Goal: Task Accomplishment & Management: Manage account settings

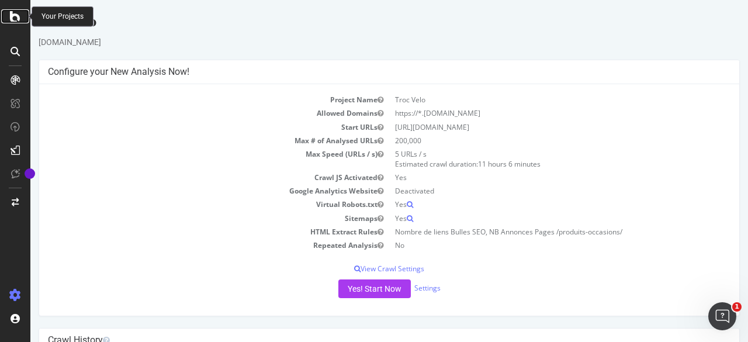
click at [13, 18] on icon at bounding box center [15, 16] width 11 height 14
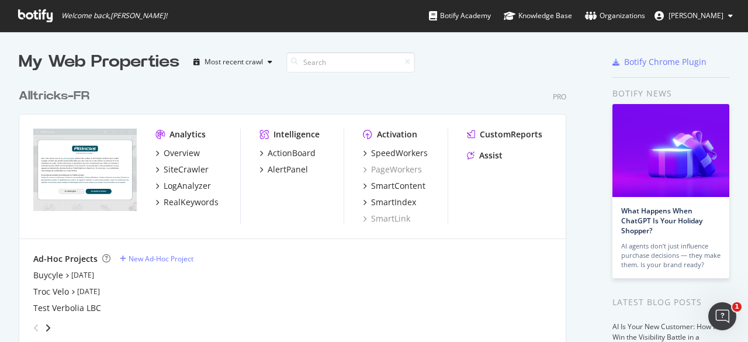
scroll to position [44, 0]
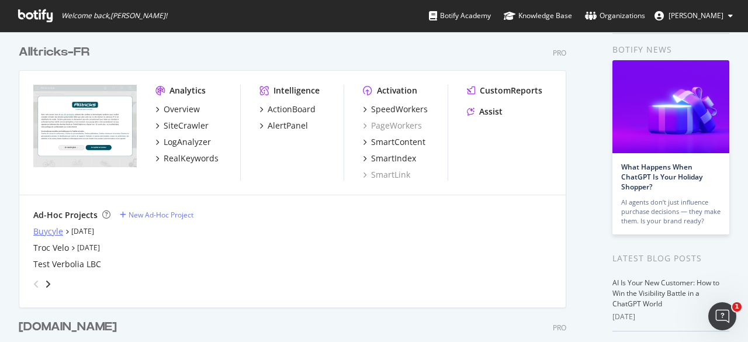
click at [49, 228] on div "Buycyle" at bounding box center [48, 232] width 30 height 12
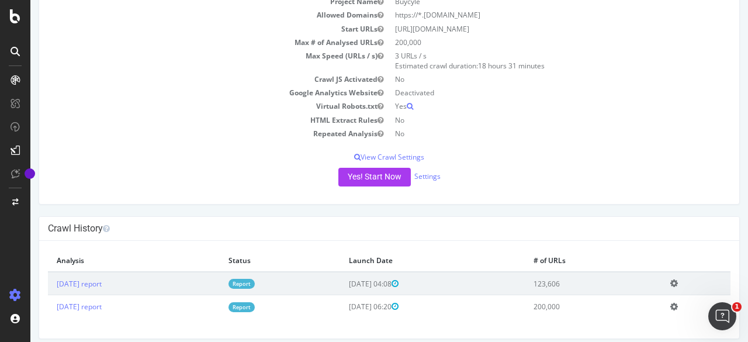
scroll to position [105, 0]
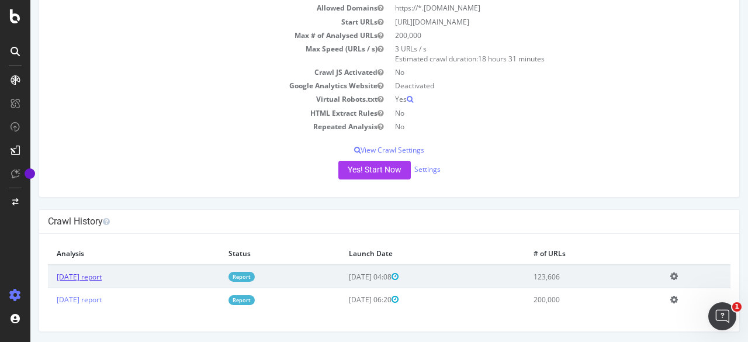
click at [102, 279] on link "[DATE] report" at bounding box center [79, 277] width 45 height 10
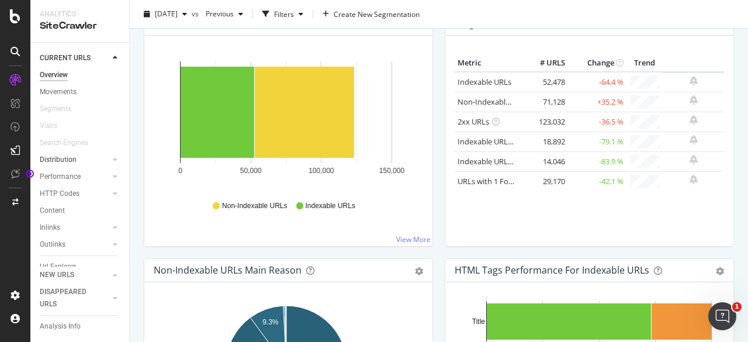
click at [98, 158] on div at bounding box center [104, 160] width 12 height 12
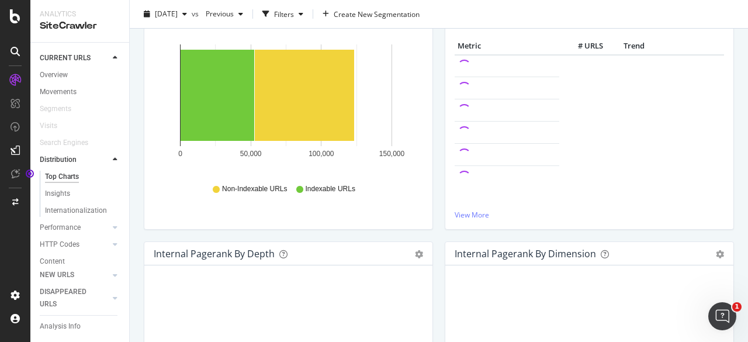
click at [113, 156] on icon at bounding box center [115, 159] width 5 height 7
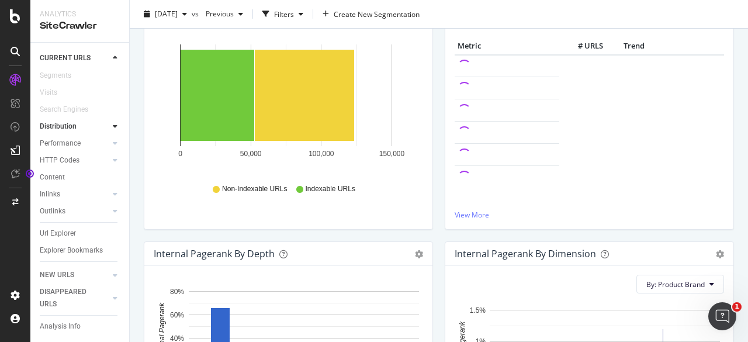
scroll to position [44, 0]
click at [77, 227] on link "Url Explorer" at bounding box center [80, 233] width 81 height 12
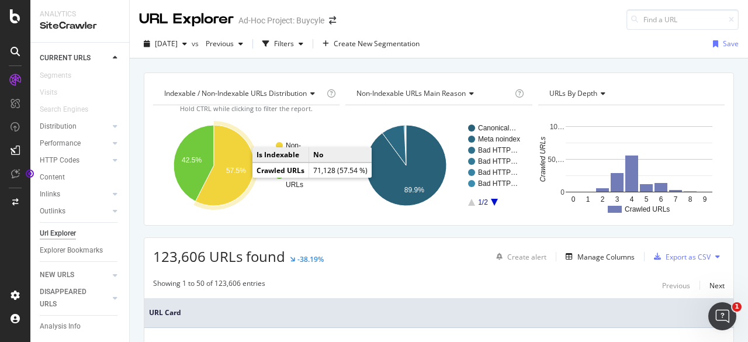
click at [229, 170] on text "57.5%" at bounding box center [236, 171] width 20 height 8
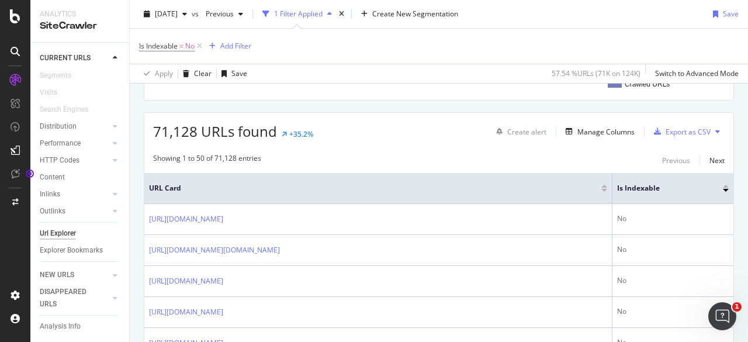
scroll to position [179, 0]
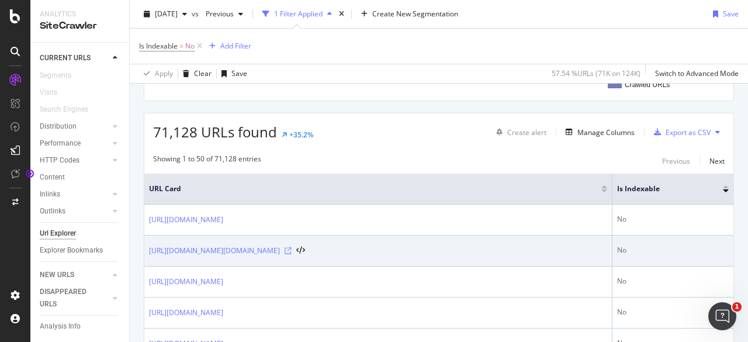
click at [292, 249] on icon at bounding box center [288, 250] width 7 height 7
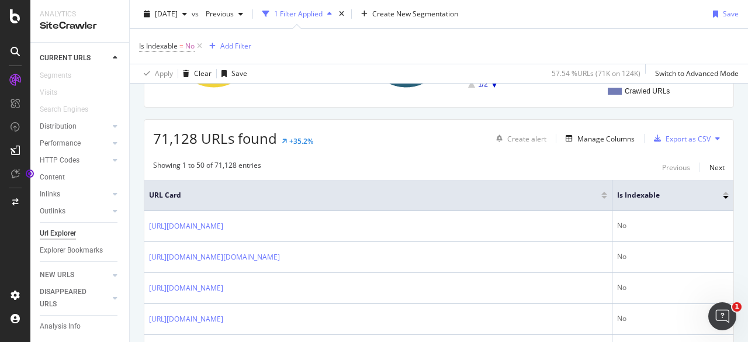
scroll to position [172, 0]
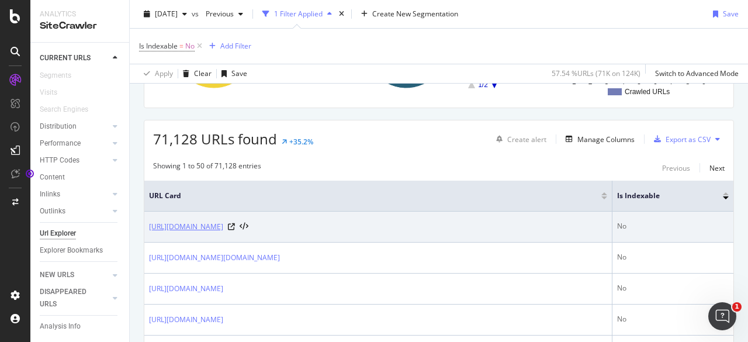
click at [223, 227] on link "[URL][DOMAIN_NAME]" at bounding box center [186, 227] width 74 height 12
click at [235, 223] on icon at bounding box center [231, 226] width 7 height 7
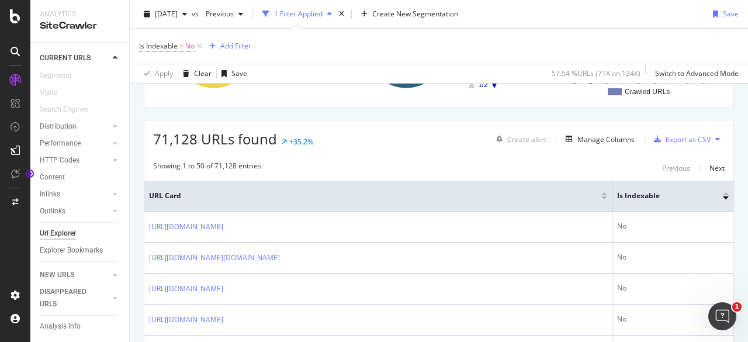
scroll to position [185, 0]
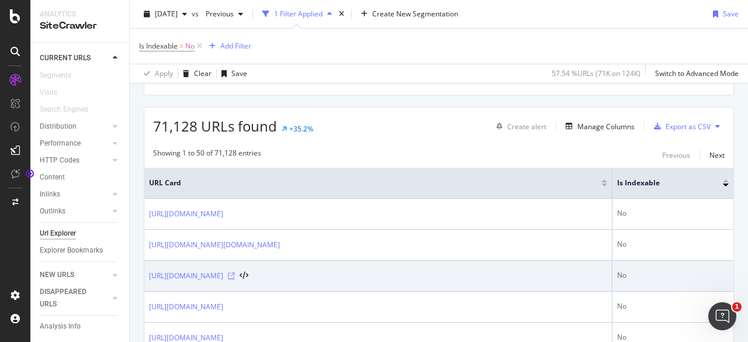
click at [235, 272] on icon at bounding box center [231, 275] width 7 height 7
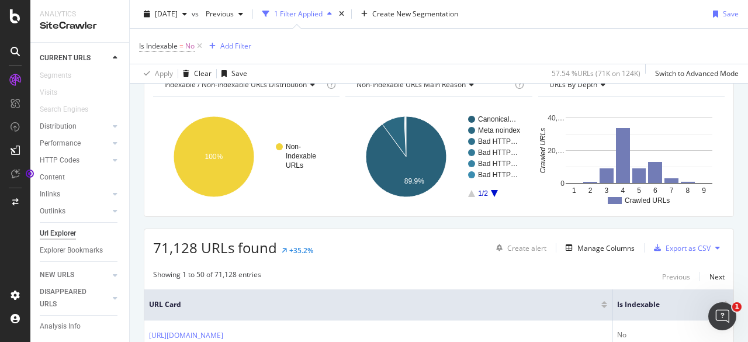
scroll to position [0, 0]
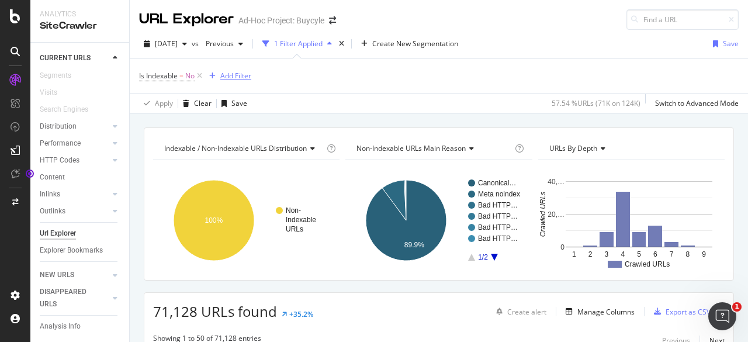
click at [230, 78] on div "Add Filter" at bounding box center [235, 76] width 31 height 10
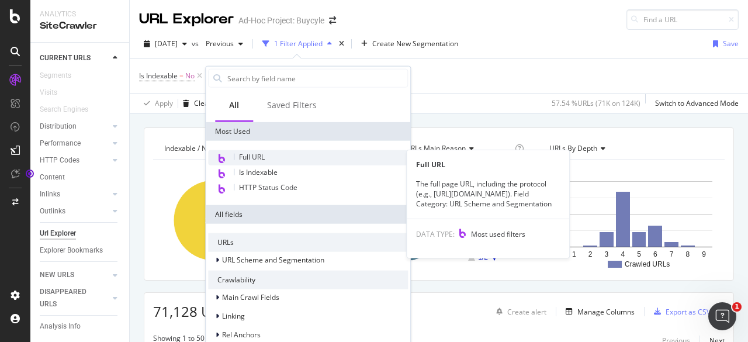
click at [283, 158] on div "Full URL" at bounding box center [308, 157] width 200 height 15
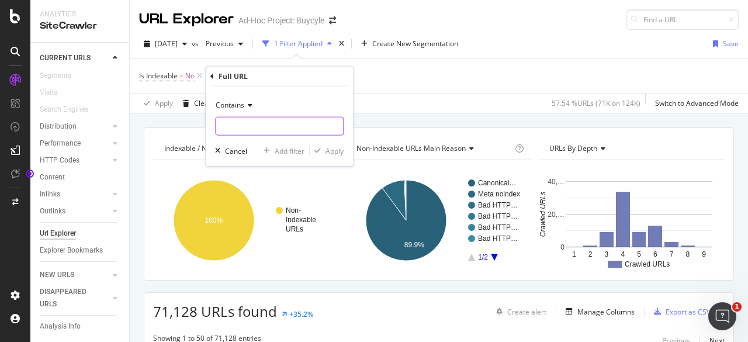
click at [243, 125] on input "text" at bounding box center [279, 126] width 127 height 19
type input "/shop/brands"
click at [333, 155] on div "Apply" at bounding box center [335, 151] width 18 height 10
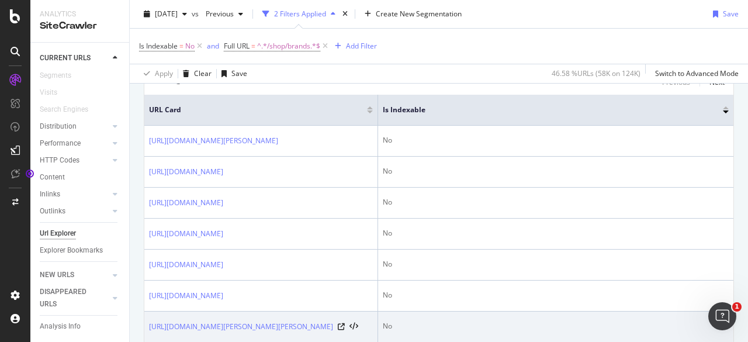
scroll to position [259, 0]
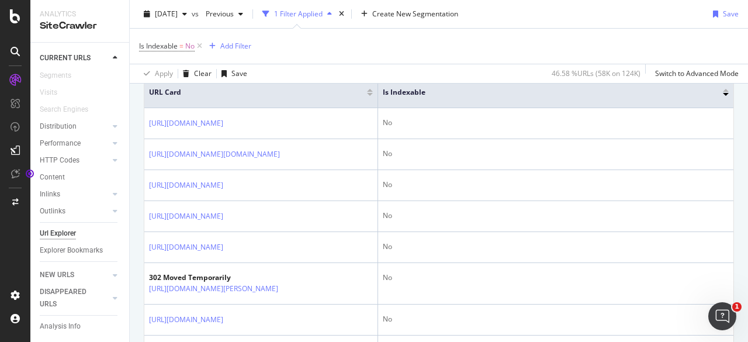
scroll to position [278, 0]
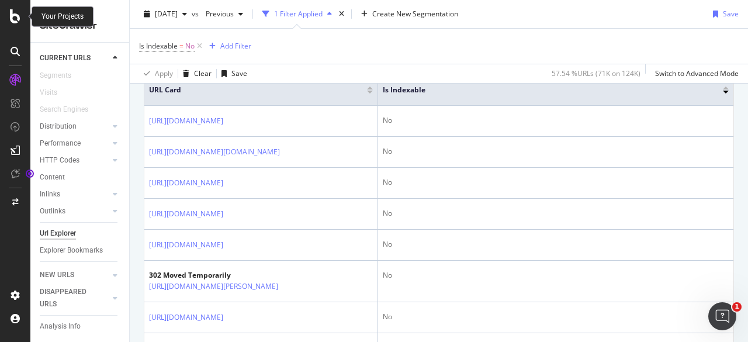
click at [11, 14] on icon at bounding box center [15, 16] width 11 height 14
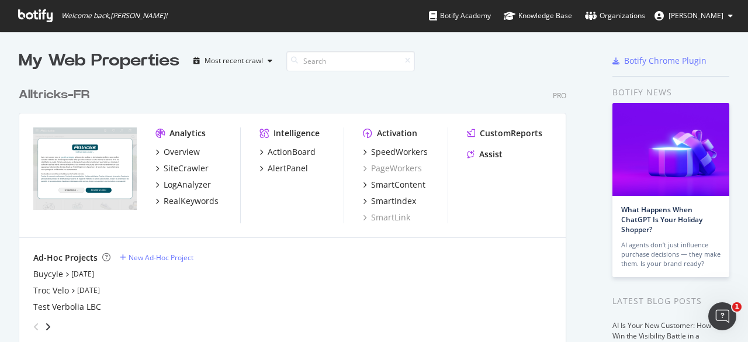
scroll to position [13, 0]
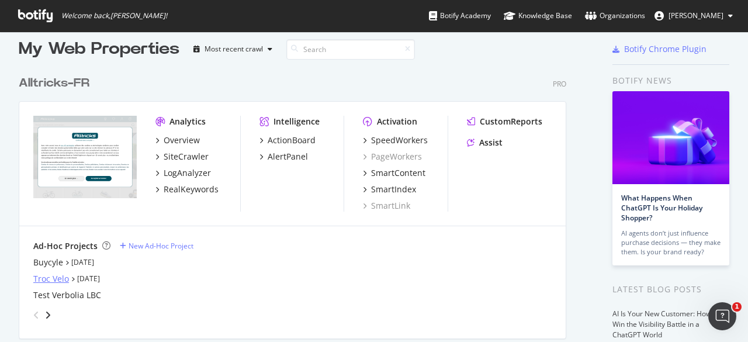
click at [50, 277] on div "Troc Velo" at bounding box center [51, 279] width 36 height 12
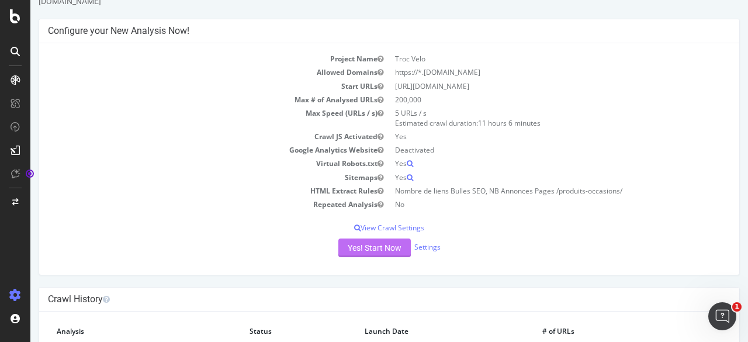
scroll to position [22, 0]
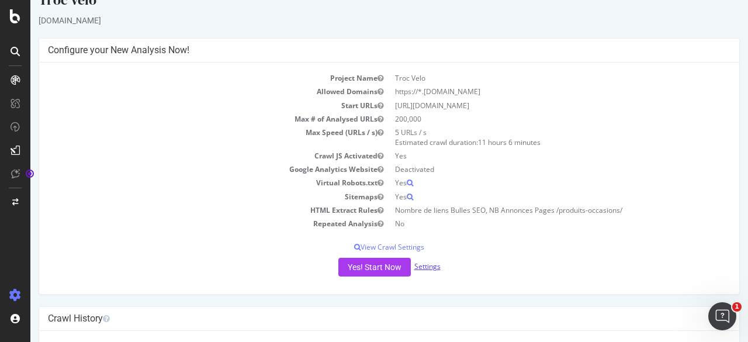
click at [428, 265] on link "Settings" at bounding box center [428, 266] width 26 height 10
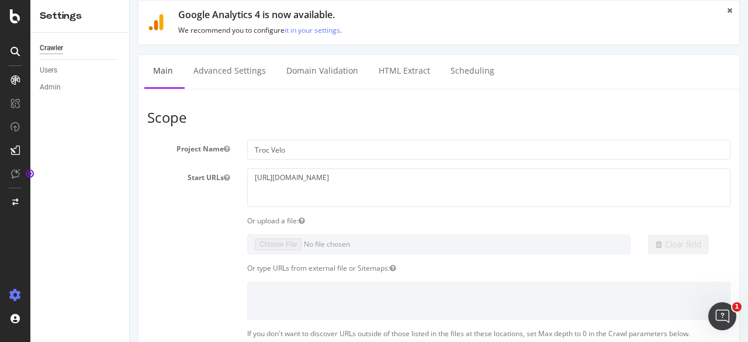
scroll to position [29, 0]
select select "count"
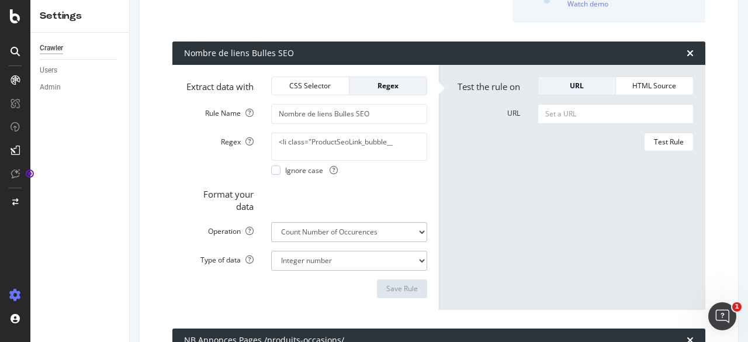
scroll to position [165, 0]
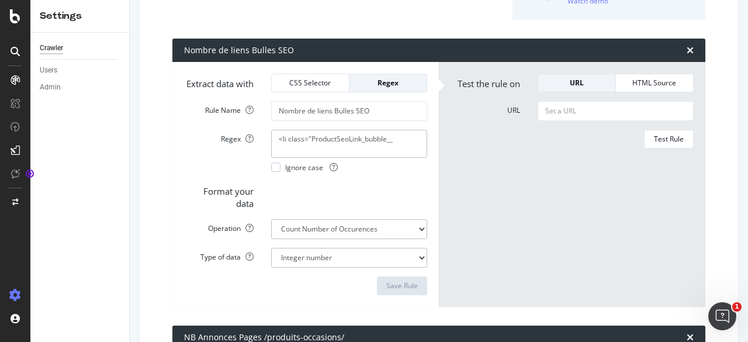
drag, startPoint x: 396, startPoint y: 150, endPoint x: 244, endPoint y: 134, distance: 152.9
click at [244, 134] on form "Extract data with CSS Selector Regex Rule Name Nombre de liens Bulles SEO Regex…" at bounding box center [305, 185] width 243 height 222
click at [202, 157] on div "Regex <li class="ProductSeoLink_bubble__ Ignore case" at bounding box center [305, 151] width 261 height 43
drag, startPoint x: 399, startPoint y: 151, endPoint x: 257, endPoint y: 141, distance: 142.4
click at [257, 141] on div "Regex <li class="ProductSeoLink_bubble__ Ignore case" at bounding box center [305, 151] width 261 height 43
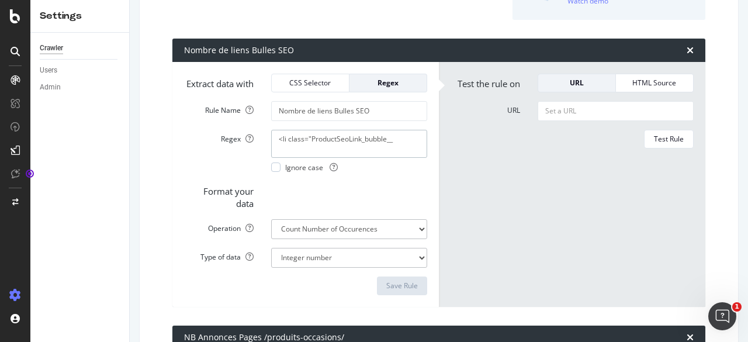
click at [408, 152] on textarea "<li class="ProductSeoLink_bubble__" at bounding box center [349, 144] width 156 height 28
click at [361, 186] on form "Extract data with CSS Selector Regex Rule Name Nombre de liens Bulles SEO Regex…" at bounding box center [305, 185] width 243 height 222
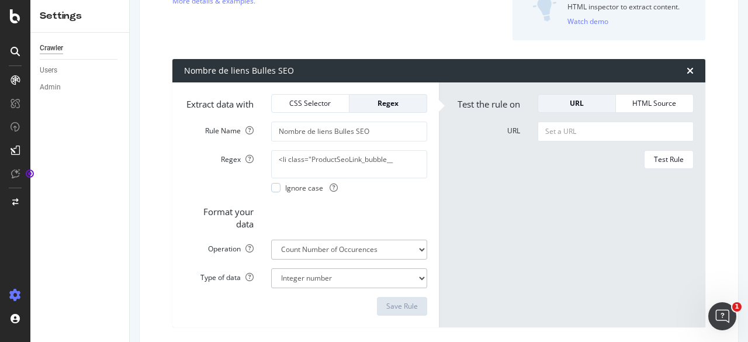
scroll to position [144, 0]
click at [610, 133] on input "URL" at bounding box center [616, 132] width 156 height 20
paste input "[URL][DOMAIN_NAME]"
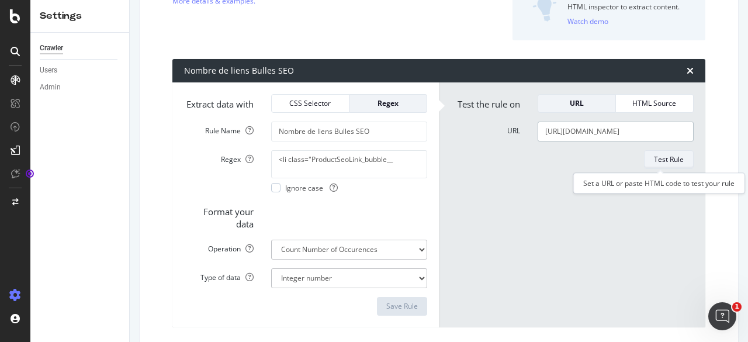
type input "[URL][DOMAIN_NAME]"
click at [668, 164] on div "Test Rule" at bounding box center [669, 159] width 30 height 10
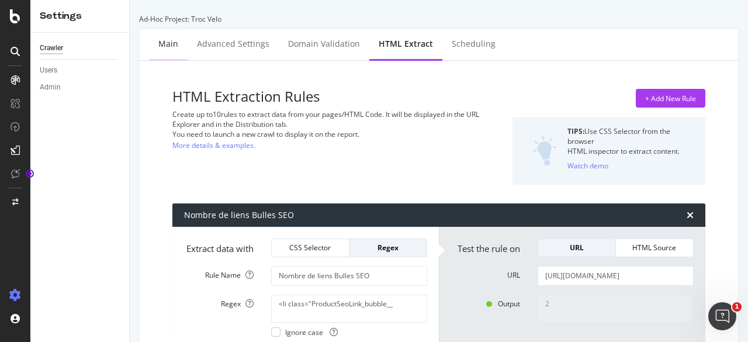
click at [180, 47] on div "Main" at bounding box center [168, 45] width 39 height 32
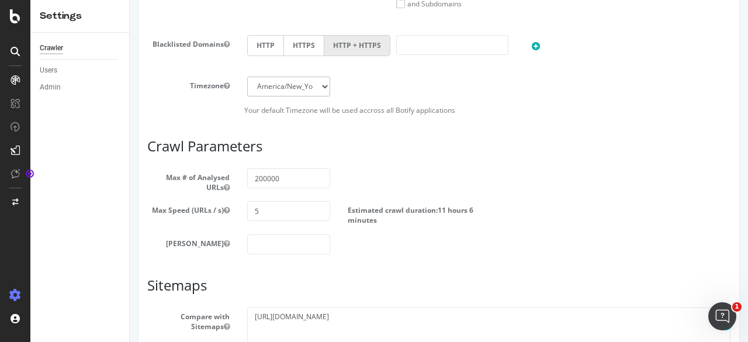
scroll to position [660, 0]
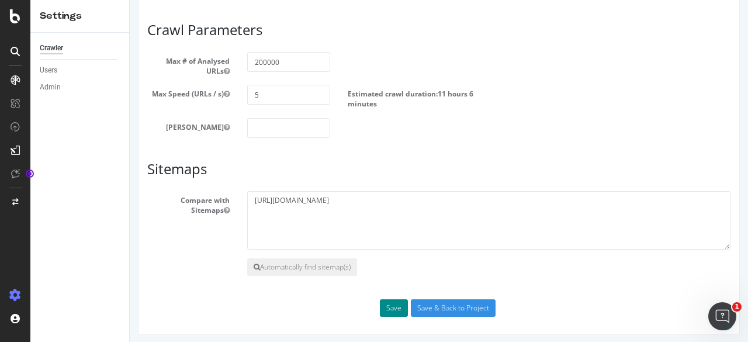
click at [392, 306] on button "Save" at bounding box center [394, 308] width 28 height 18
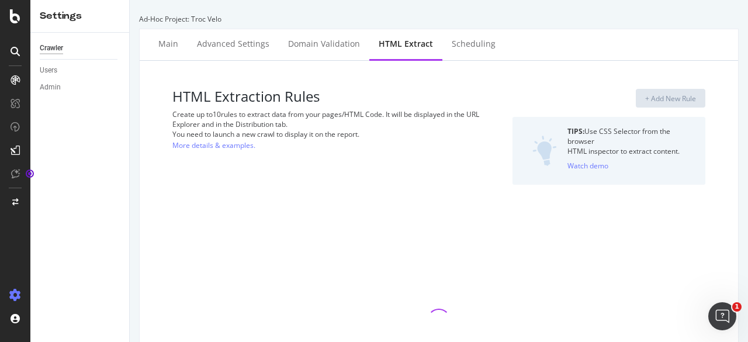
select select "count"
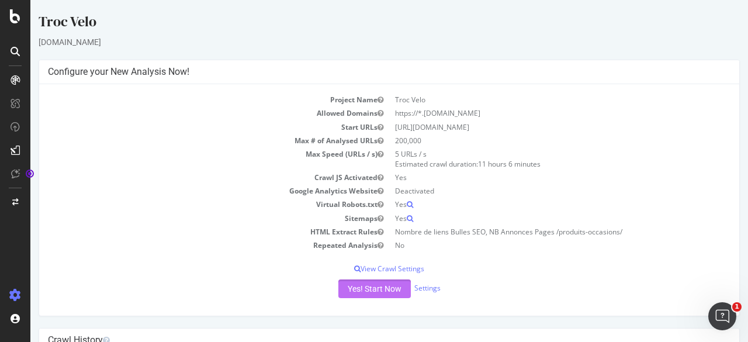
click at [377, 291] on button "Yes! Start Now" at bounding box center [375, 288] width 73 height 19
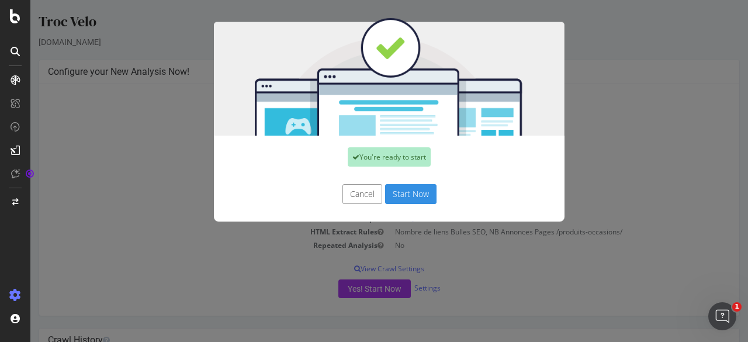
click at [405, 202] on button "Start Now" at bounding box center [410, 194] width 51 height 20
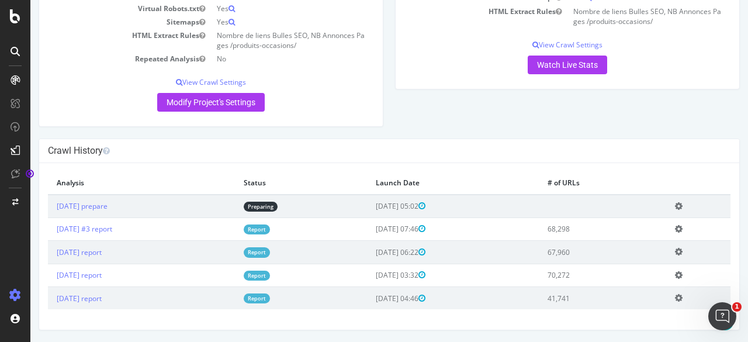
scroll to position [243, 0]
